Goal: Task Accomplishment & Management: Manage account settings

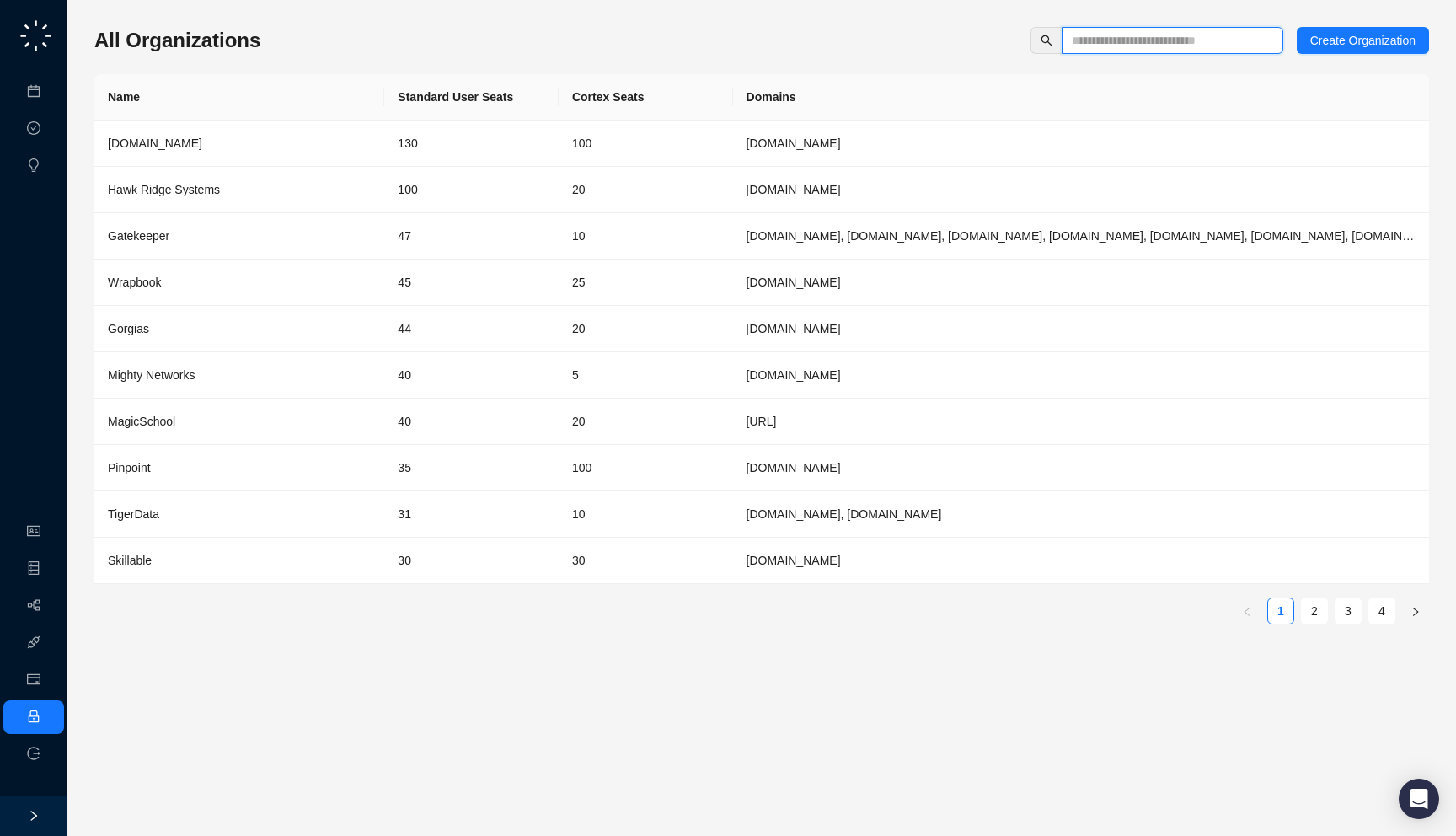
click at [1149, 44] on input "text" at bounding box center [1166, 40] width 188 height 19
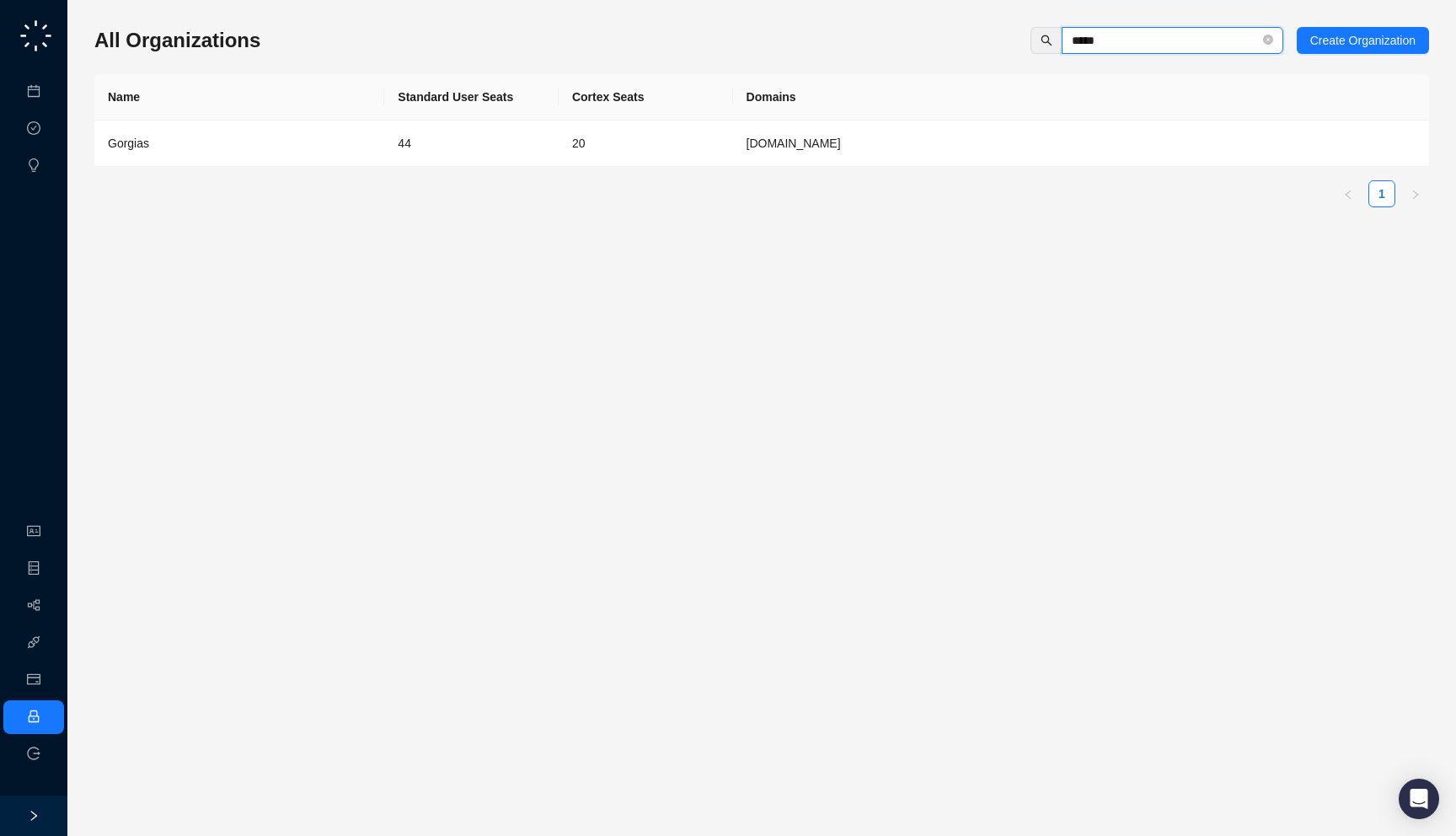
type input "*****"
click at [251, 136] on div "Gorgias" at bounding box center [239, 143] width 263 height 19
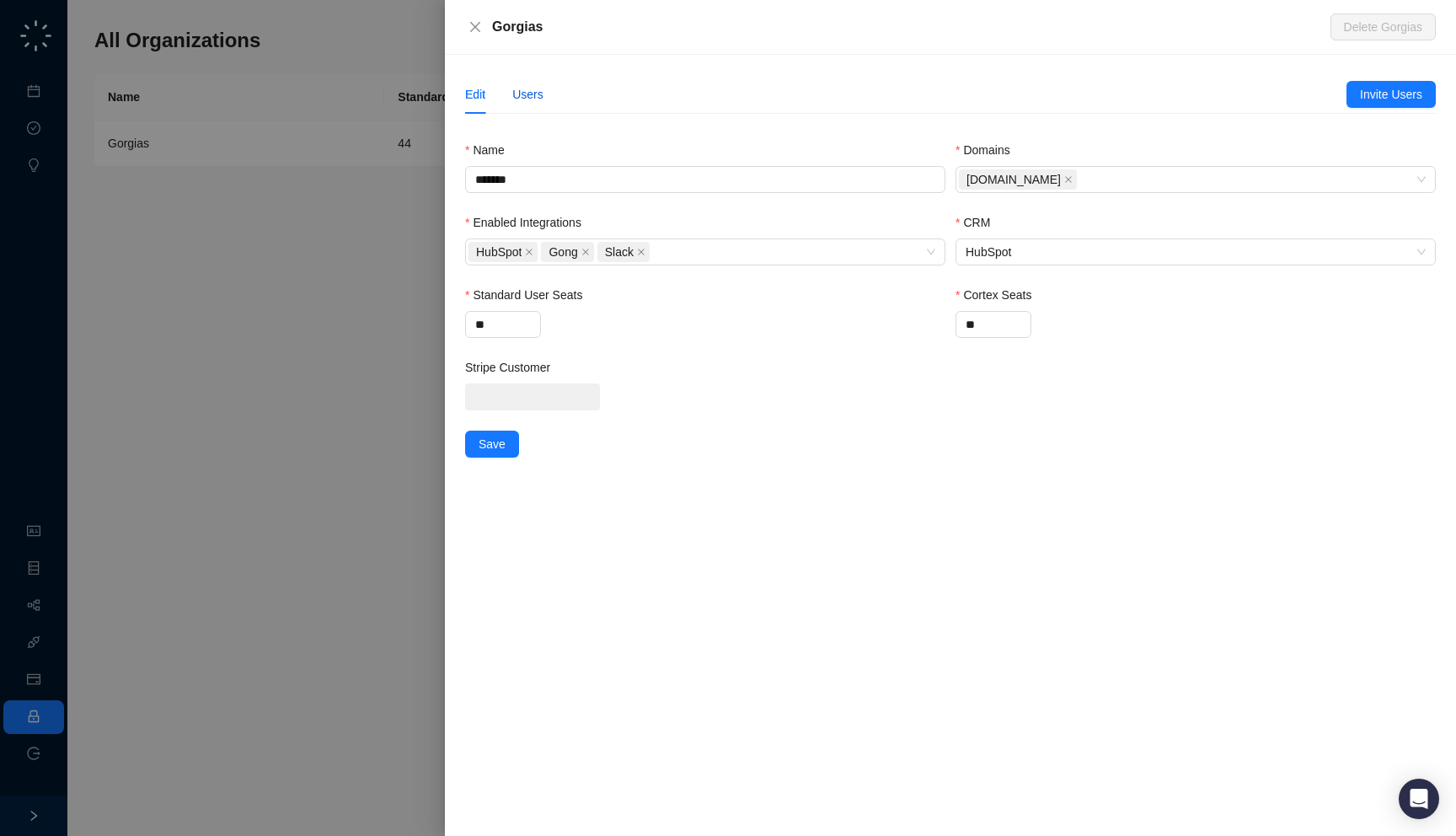
click at [532, 91] on div "Users" at bounding box center [528, 94] width 31 height 19
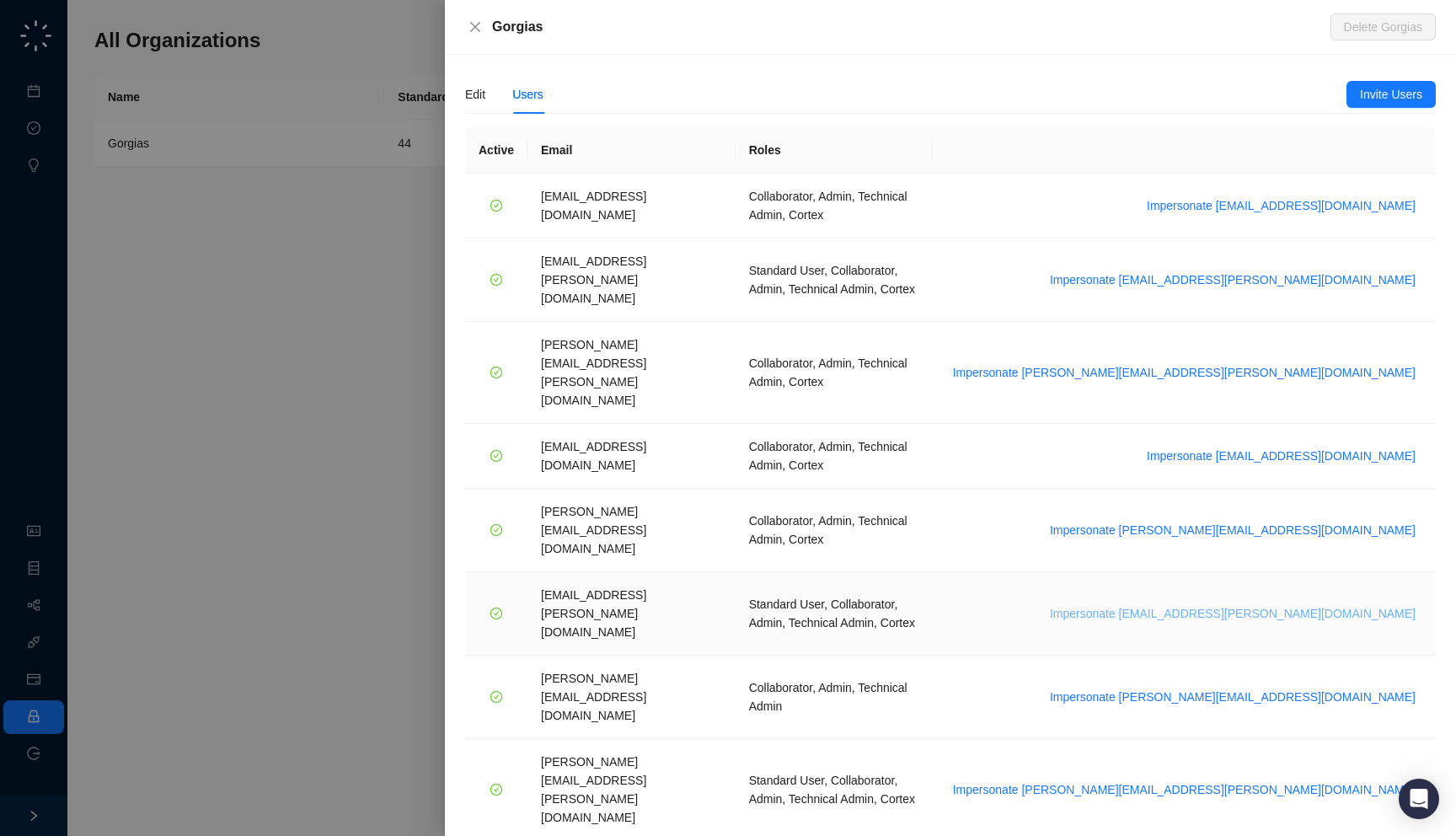
click at [1291, 604] on span "Impersonate [EMAIL_ADDRESS][PERSON_NAME][DOMAIN_NAME]" at bounding box center [1233, 613] width 366 height 19
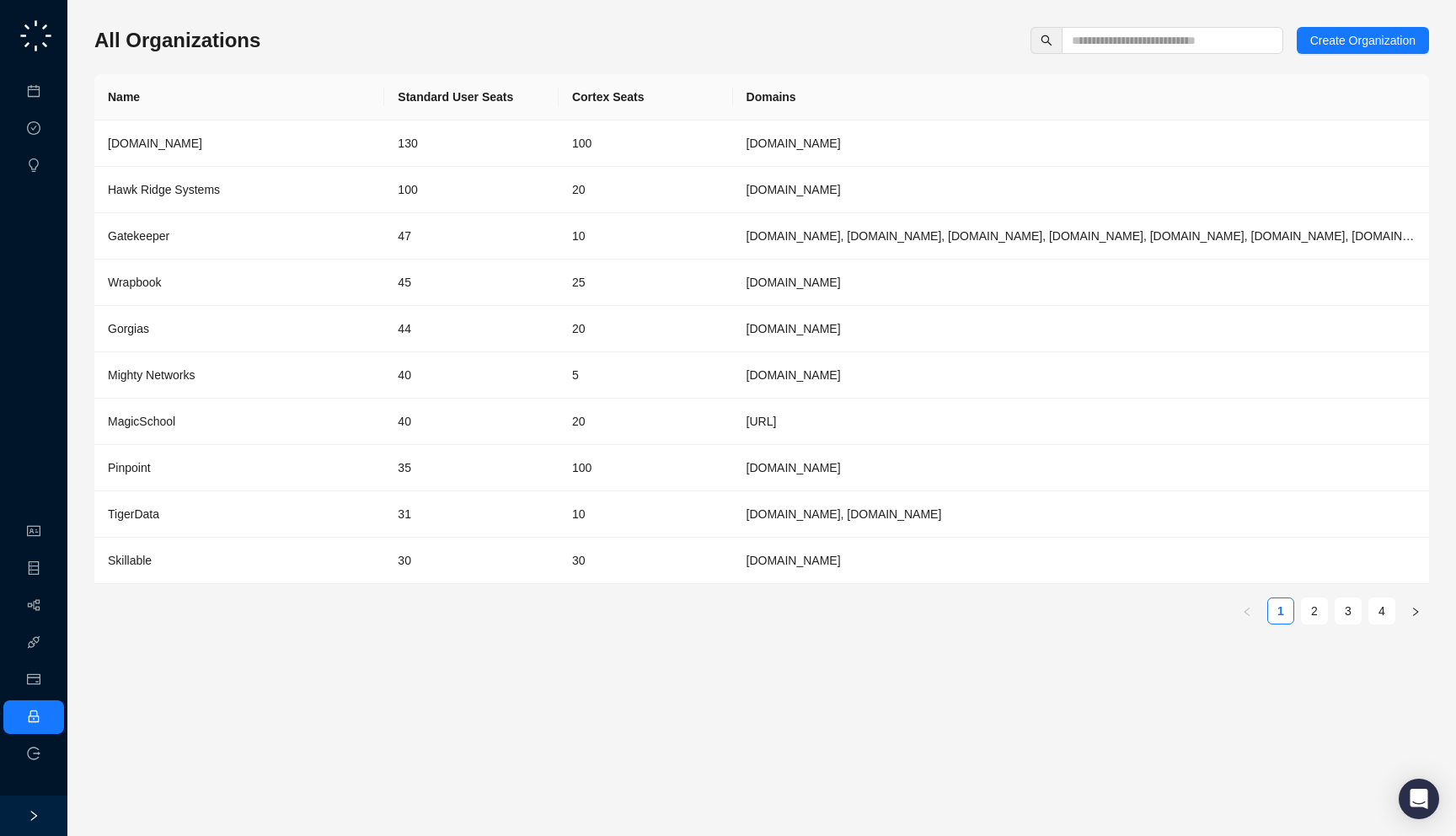
drag, startPoint x: 292, startPoint y: 54, endPoint x: 263, endPoint y: 48, distance: 29.6
click at [263, 48] on div "All Organizations Create Organization Name Standard User Seats Cortex Seats Dom…" at bounding box center [761, 333] width 1335 height 611
click at [1103, 54] on div "All Organizations Create Organization Name Standard User Seats Cortex Seats Dom…" at bounding box center [761, 333] width 1335 height 611
click at [1104, 28] on span at bounding box center [1172, 41] width 221 height 27
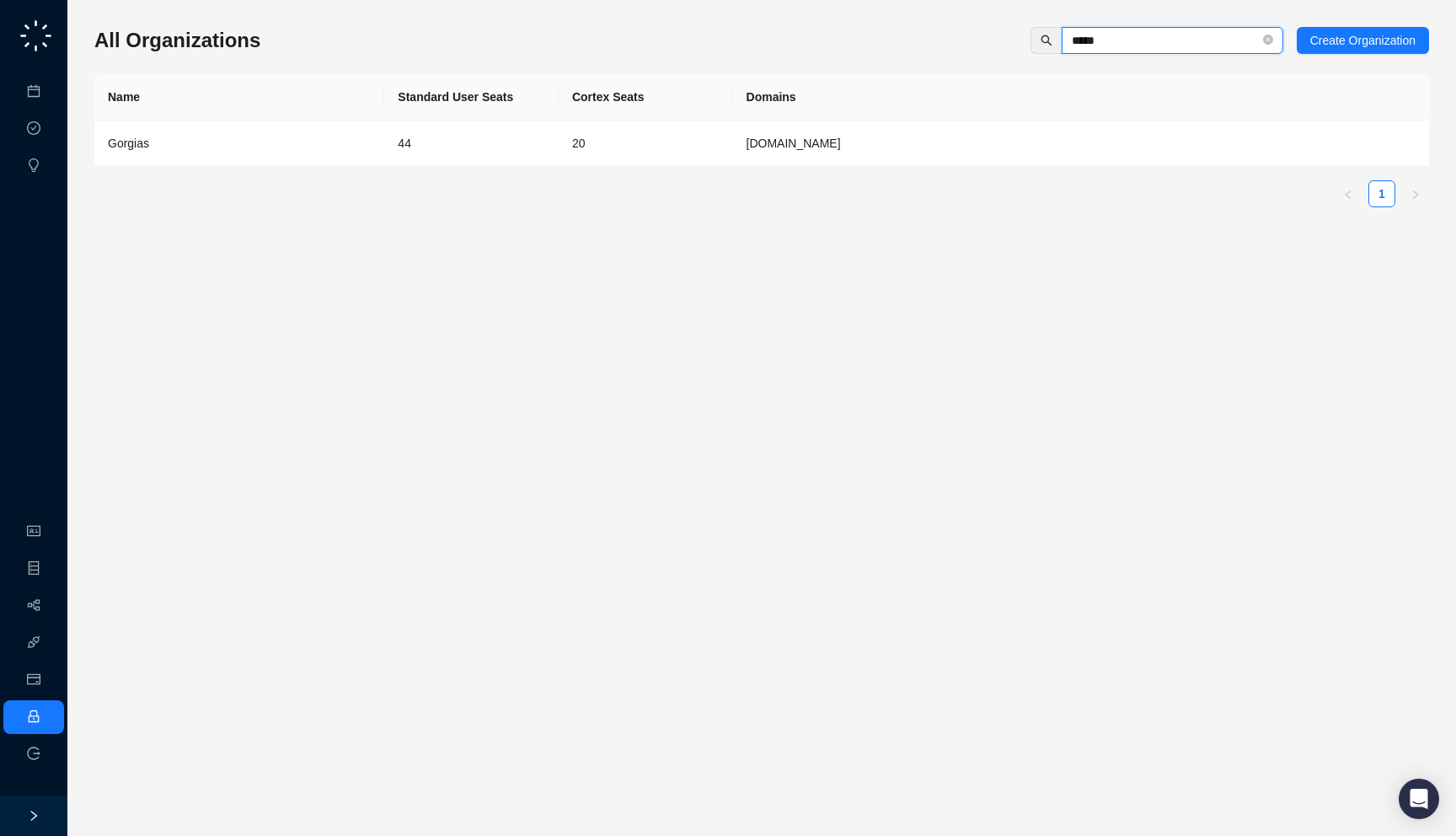
type input "*****"
click at [607, 155] on td "20" at bounding box center [645, 143] width 174 height 46
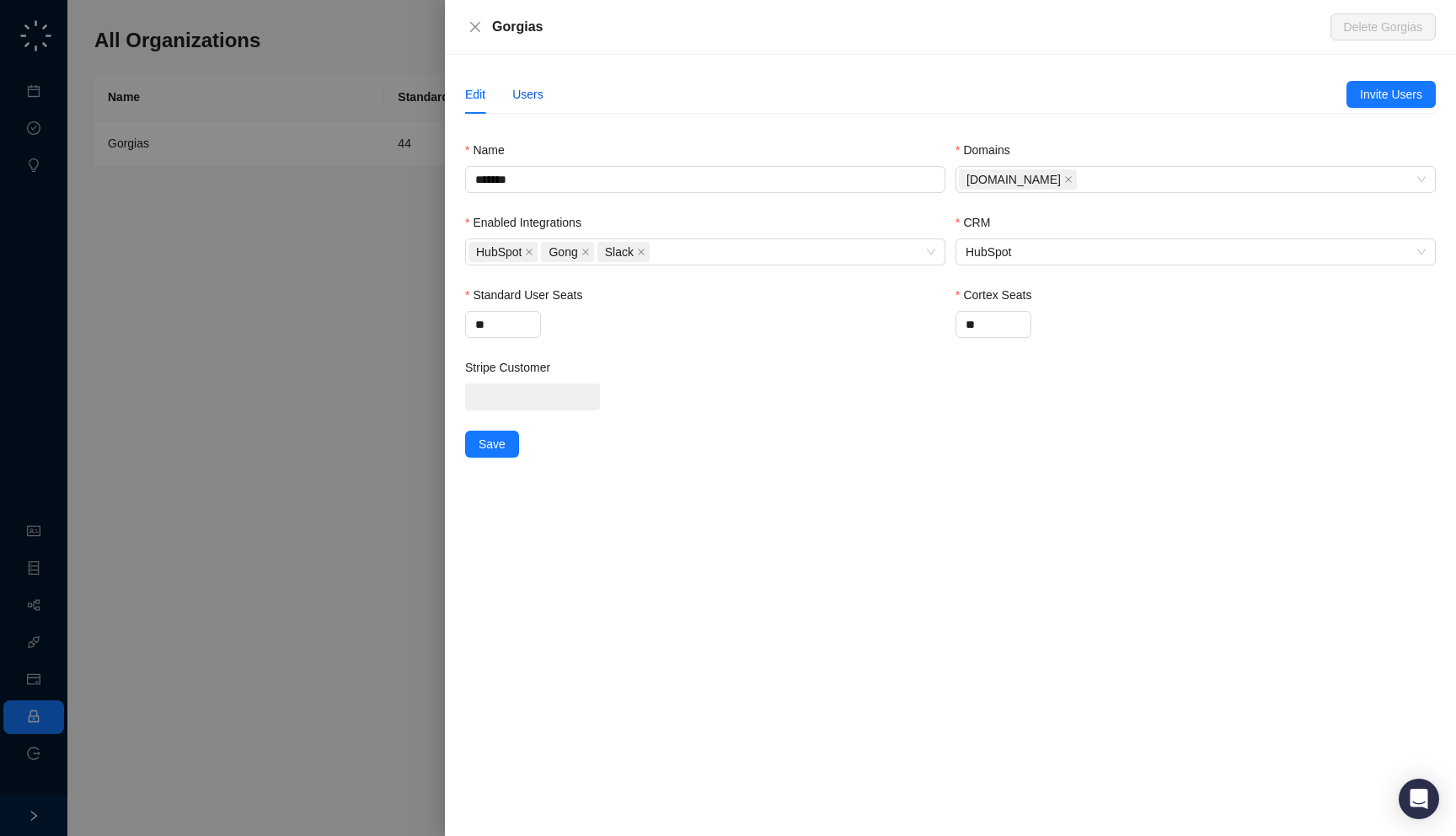
click at [535, 93] on div "Users" at bounding box center [528, 94] width 31 height 19
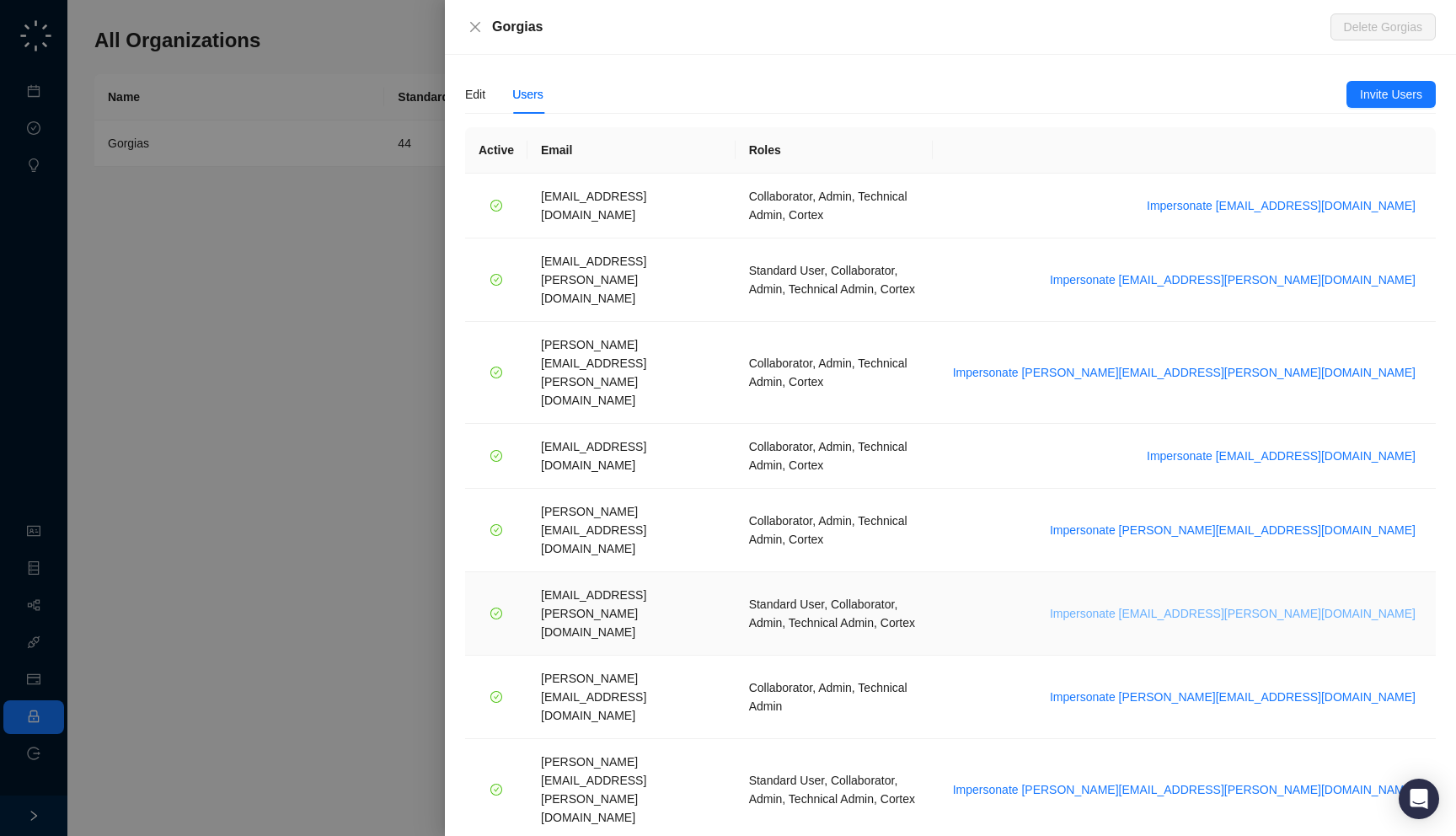
click at [1261, 604] on span "Impersonate [EMAIL_ADDRESS][PERSON_NAME][DOMAIN_NAME]" at bounding box center [1233, 613] width 366 height 19
